Goal: Task Accomplishment & Management: Use online tool/utility

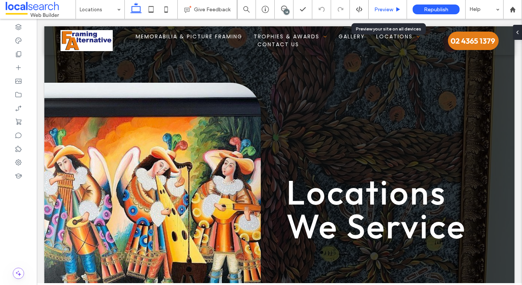
click at [381, 11] on span "Preview" at bounding box center [383, 9] width 19 height 6
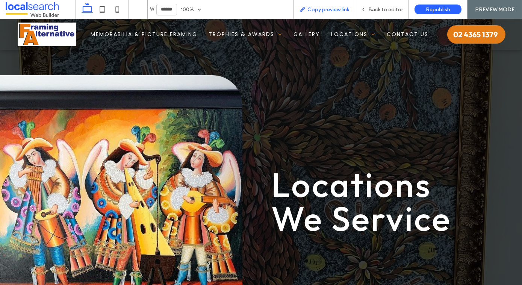
click at [325, 8] on span "Copy preview link" at bounding box center [328, 9] width 42 height 6
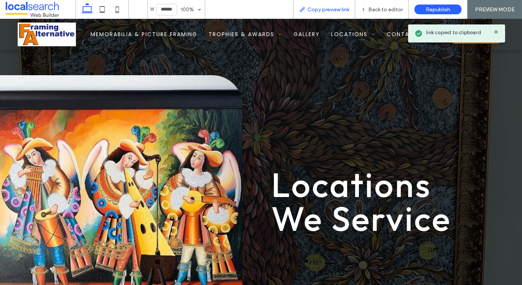
click at [325, 8] on span "Copy preview link" at bounding box center [328, 9] width 42 height 6
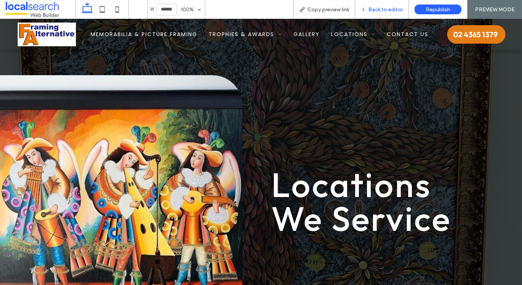
click at [372, 11] on span "Back to editor" at bounding box center [385, 9] width 35 height 6
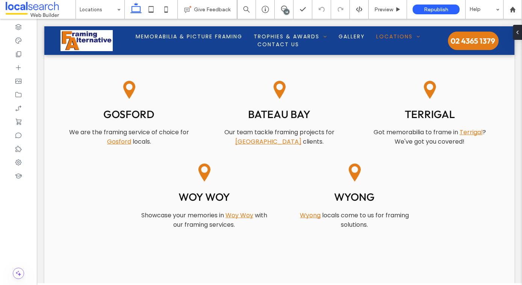
scroll to position [343, 0]
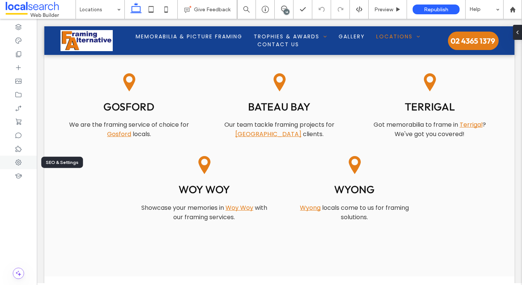
click at [13, 165] on div at bounding box center [18, 163] width 37 height 14
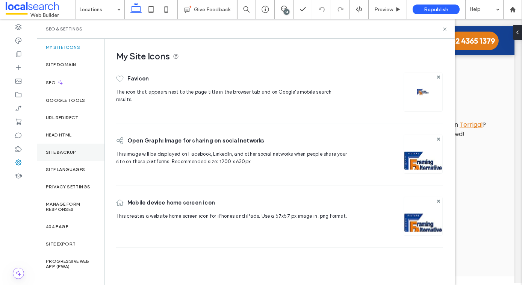
click at [63, 156] on div "Site Backup" at bounding box center [71, 152] width 68 height 17
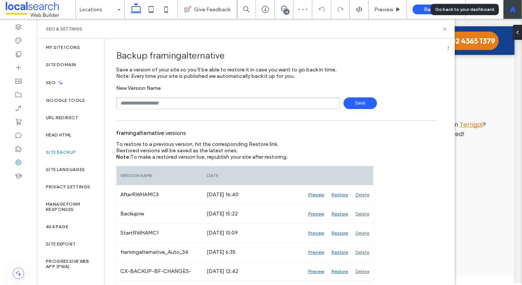
click at [514, 15] on div at bounding box center [512, 9] width 19 height 19
